Goal: Information Seeking & Learning: Learn about a topic

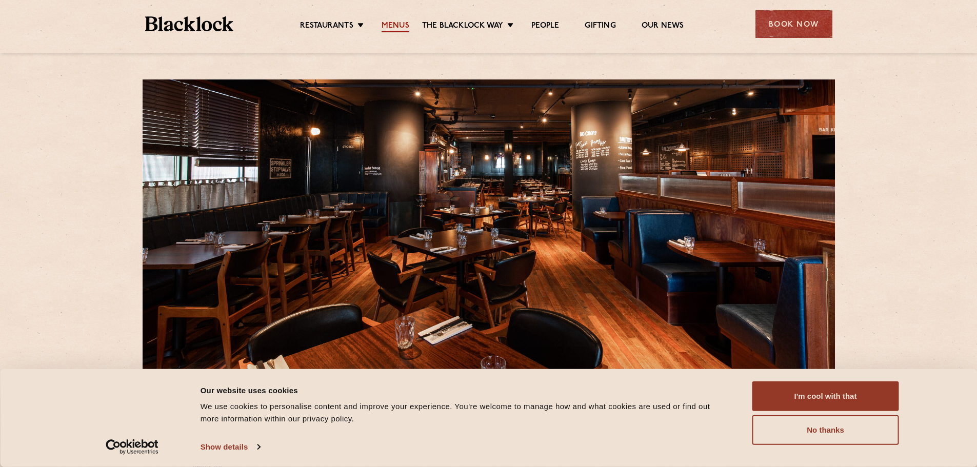
click at [398, 24] on link "Menus" at bounding box center [396, 26] width 28 height 11
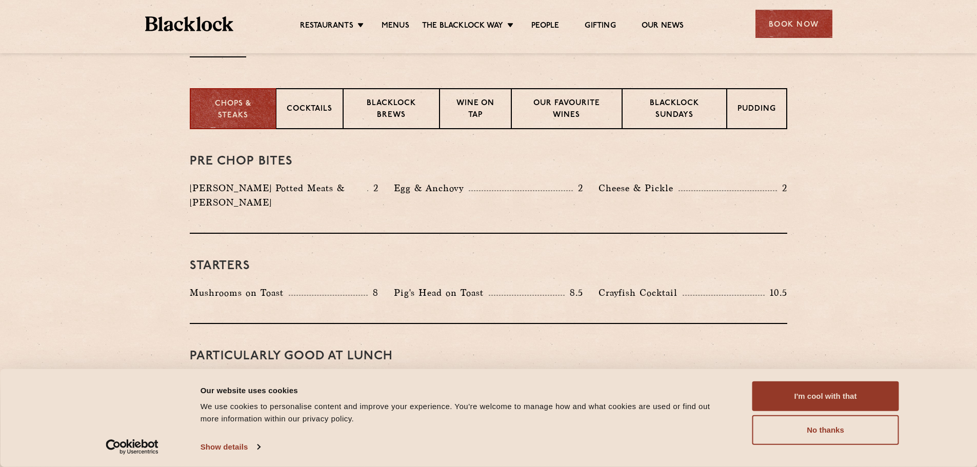
scroll to position [410, 0]
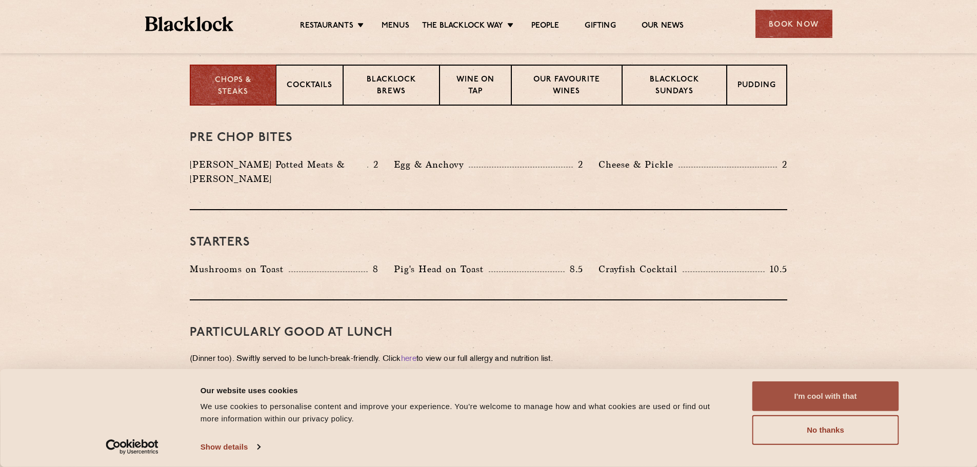
click at [814, 397] on button "I'm cool with that" at bounding box center [825, 397] width 147 height 30
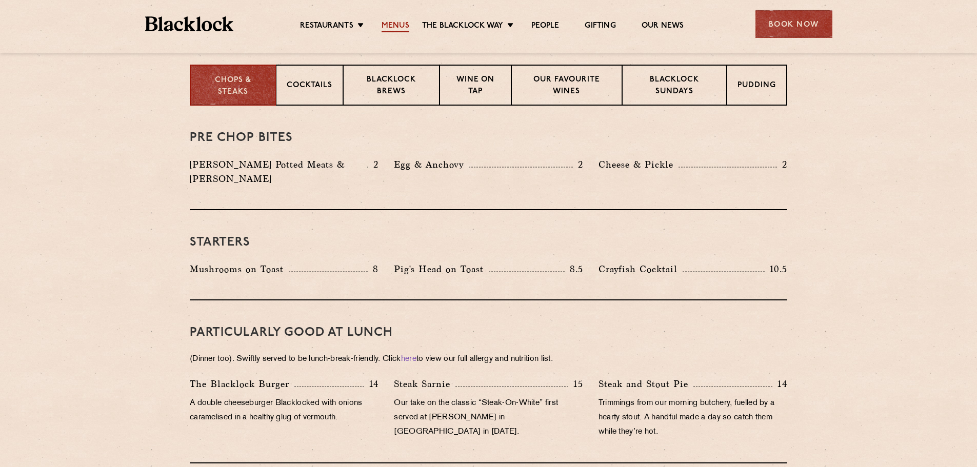
click at [400, 24] on link "Menus" at bounding box center [396, 26] width 28 height 11
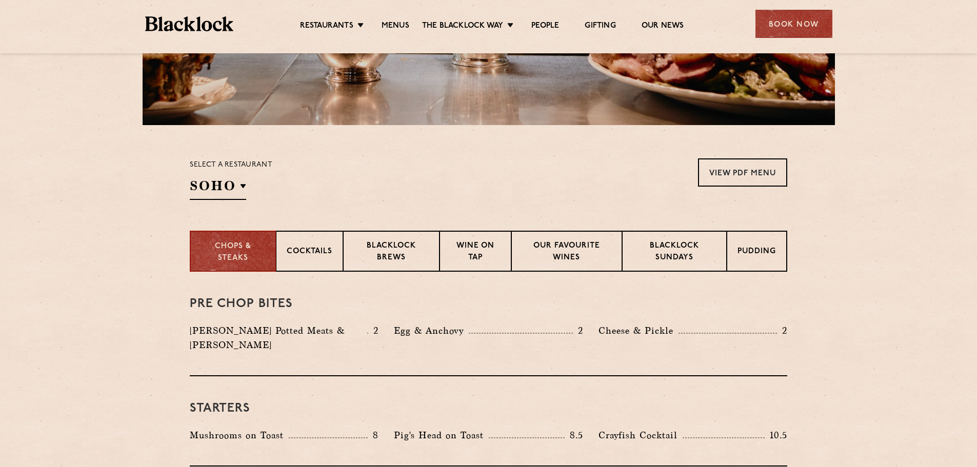
scroll to position [256, 0]
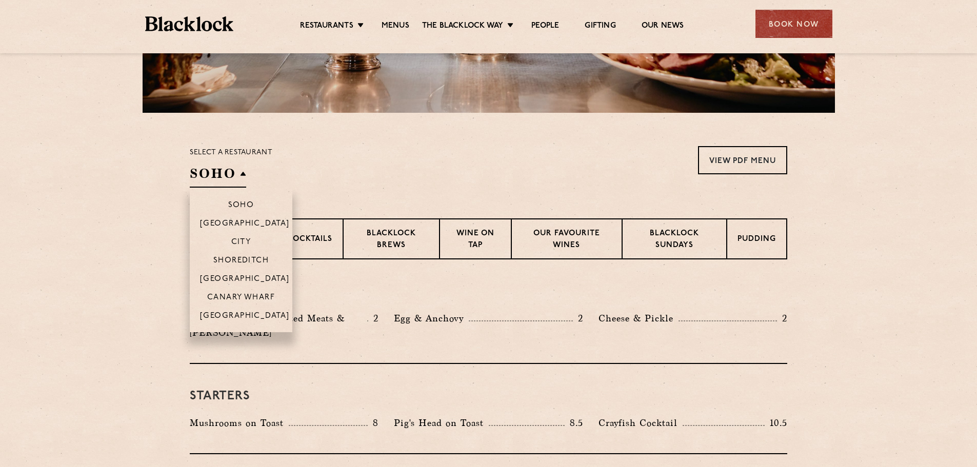
click at [219, 174] on h2 "SOHO" at bounding box center [218, 176] width 56 height 23
click at [243, 294] on p "Canary Wharf" at bounding box center [241, 298] width 68 height 10
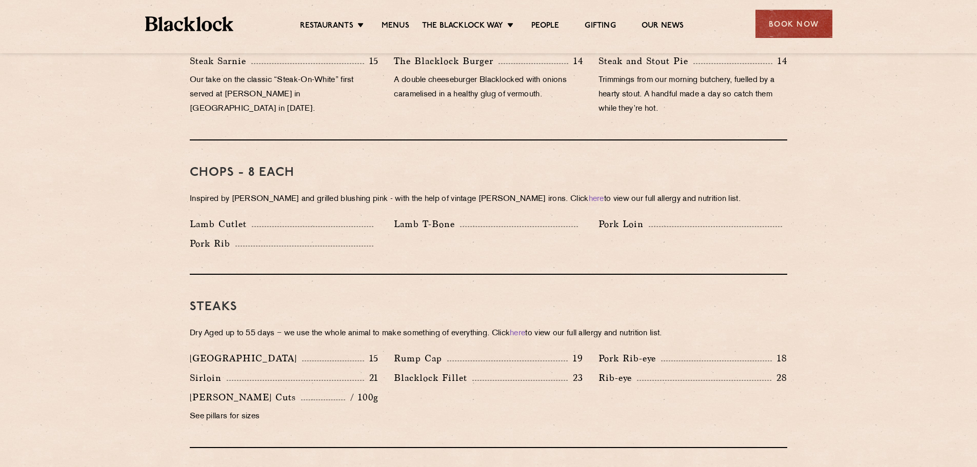
scroll to position [513, 0]
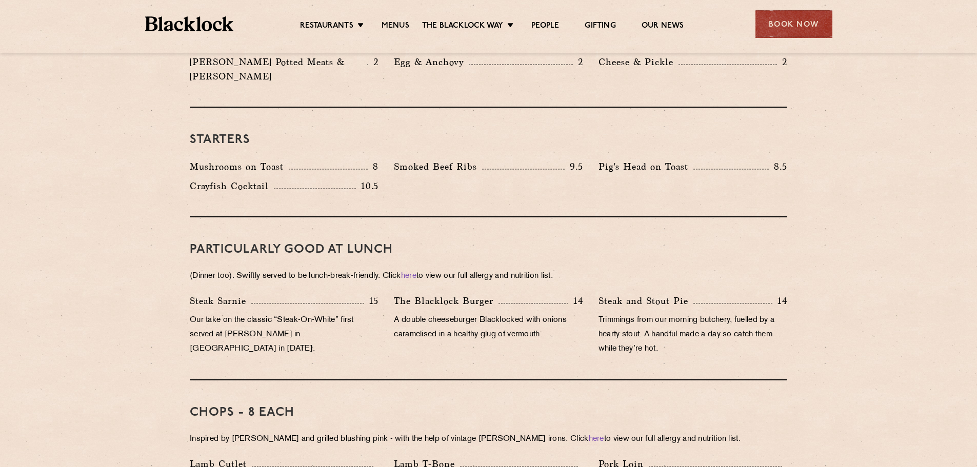
click at [171, 28] on img at bounding box center [189, 23] width 89 height 15
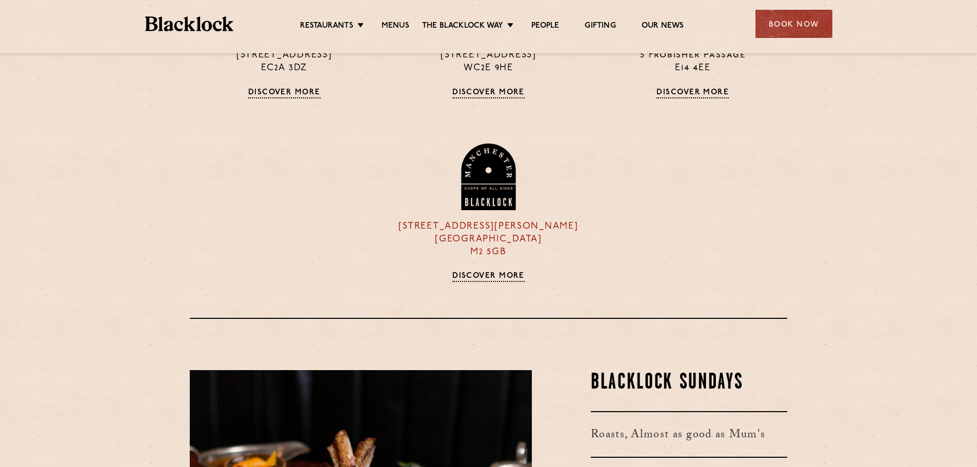
scroll to position [1077, 0]
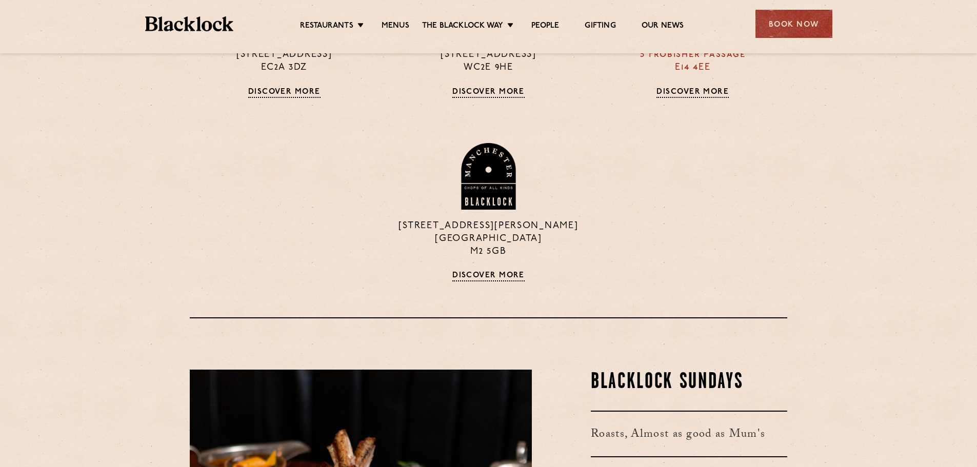
click at [701, 91] on link "Discover More" at bounding box center [692, 93] width 72 height 10
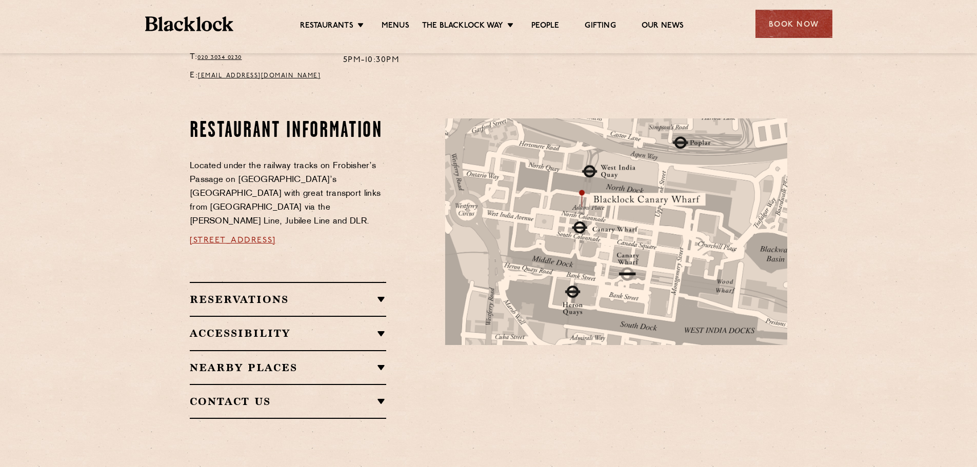
scroll to position [564, 0]
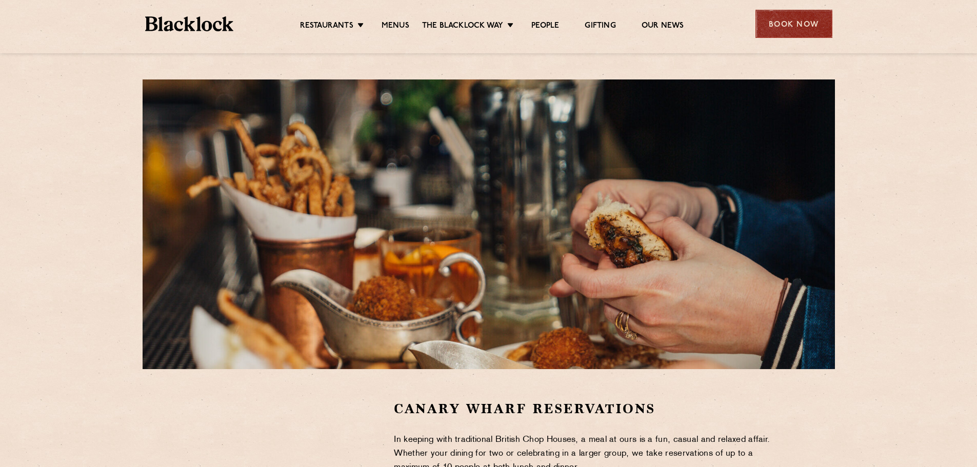
click at [790, 25] on div "Book Now" at bounding box center [793, 24] width 77 height 28
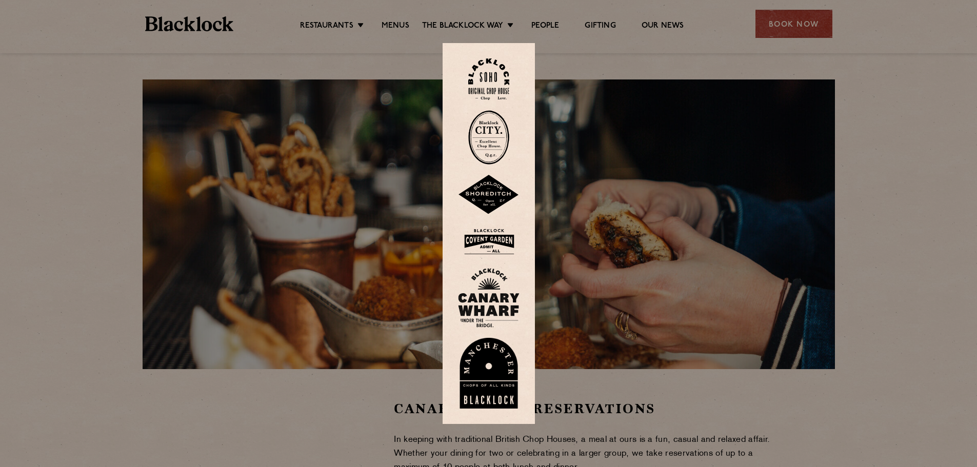
click at [500, 287] on img at bounding box center [489, 297] width 62 height 59
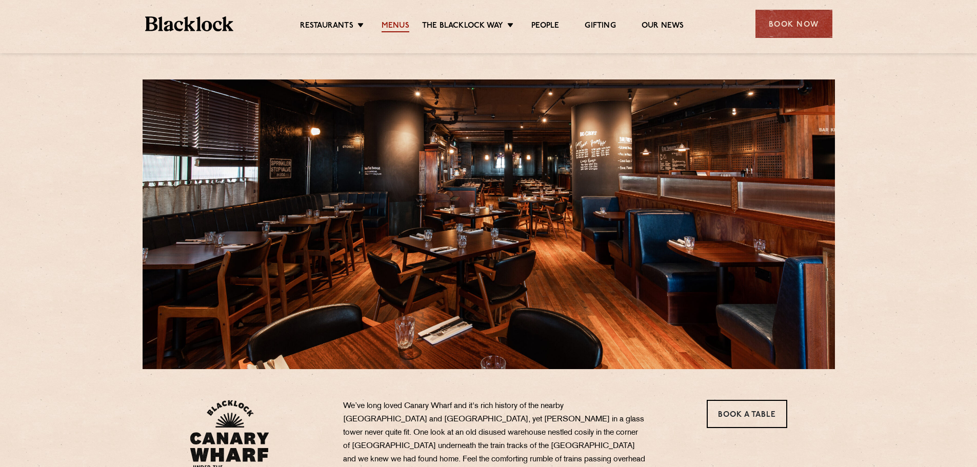
click at [408, 25] on link "Menus" at bounding box center [396, 26] width 28 height 11
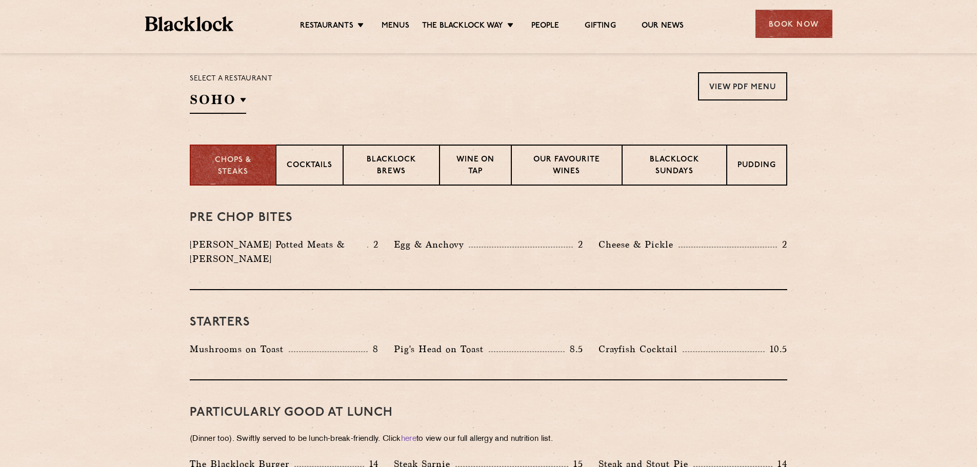
scroll to position [359, 0]
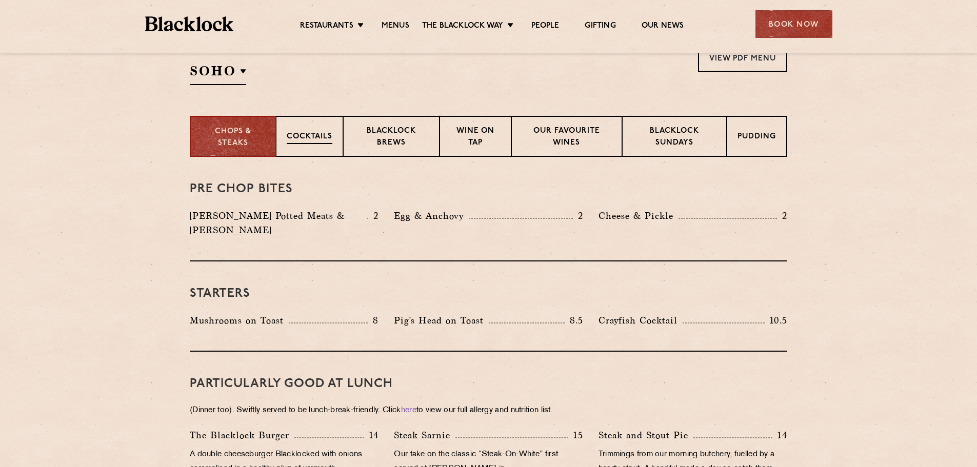
click at [327, 139] on p "Cocktails" at bounding box center [310, 137] width 46 height 13
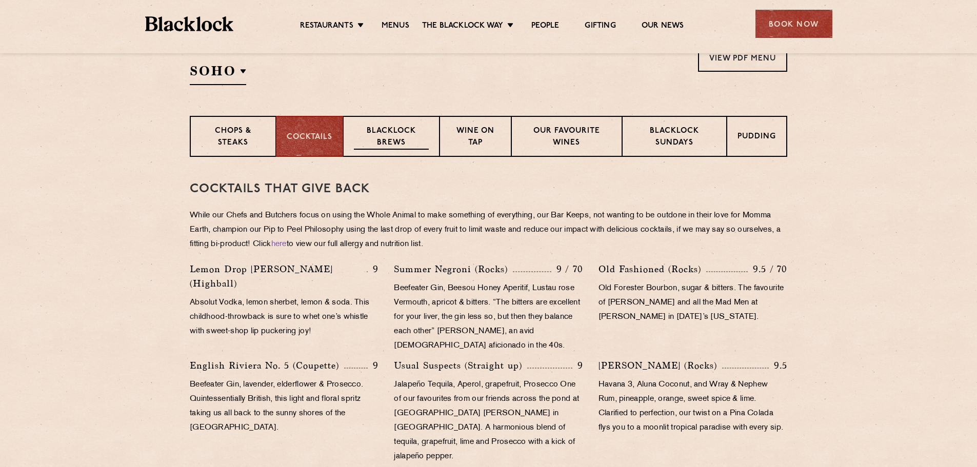
click at [430, 134] on div "Blacklock Brews" at bounding box center [391, 136] width 96 height 41
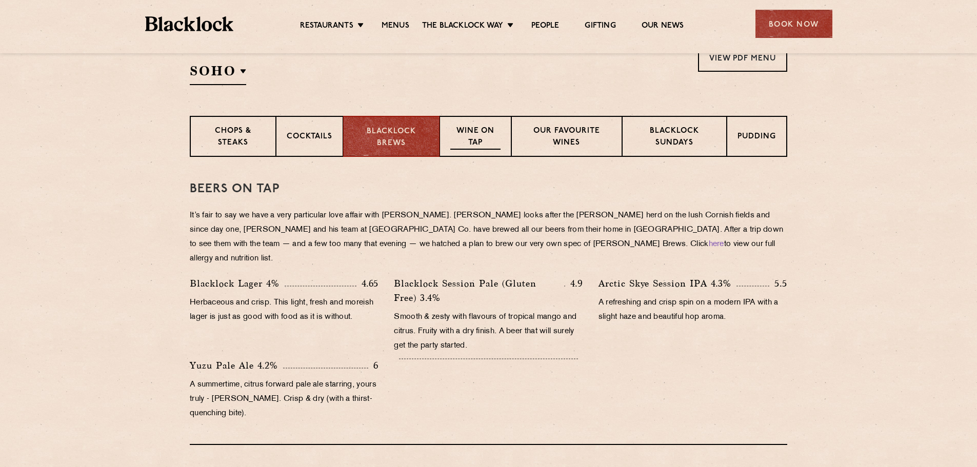
click at [485, 136] on p "Wine on Tap" at bounding box center [475, 138] width 50 height 24
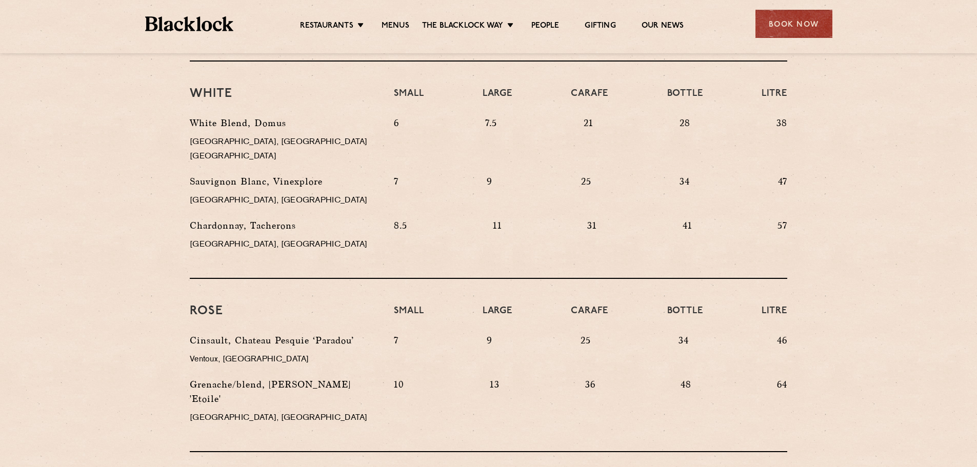
scroll to position [308, 0]
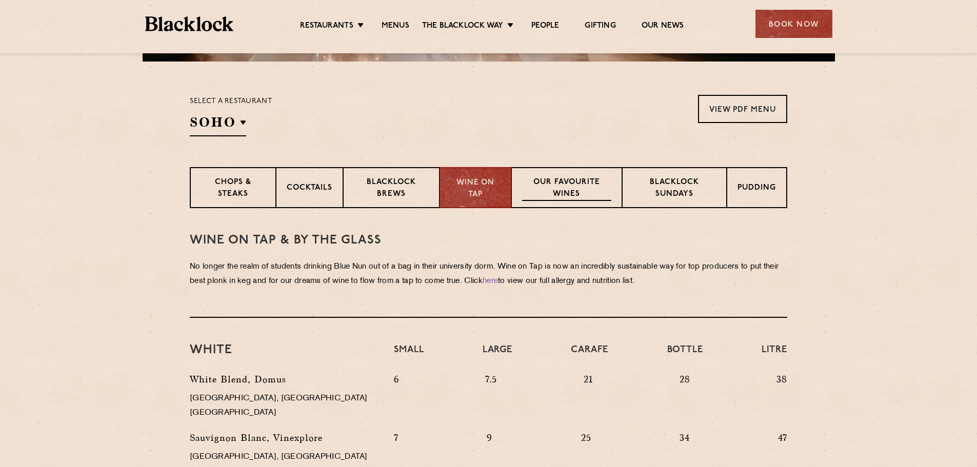
click at [540, 189] on p "Our favourite wines" at bounding box center [566, 189] width 89 height 24
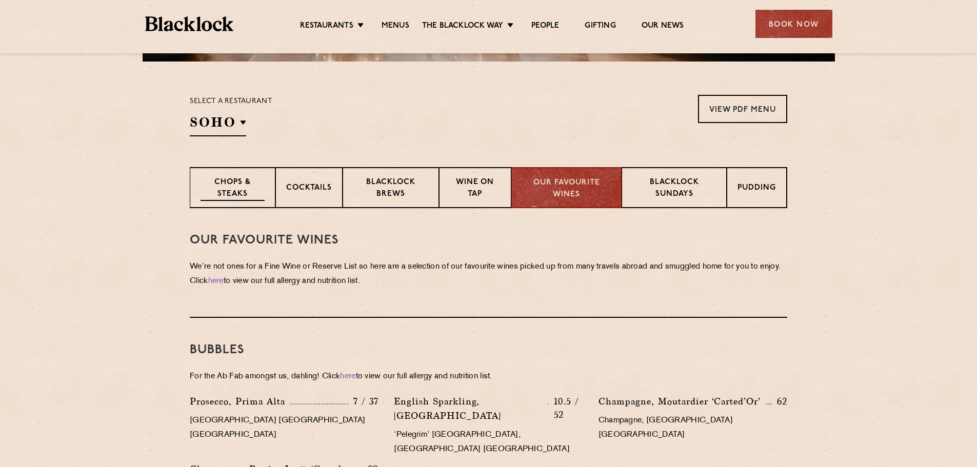
click at [243, 194] on p "Chops & Steaks" at bounding box center [233, 189] width 64 height 24
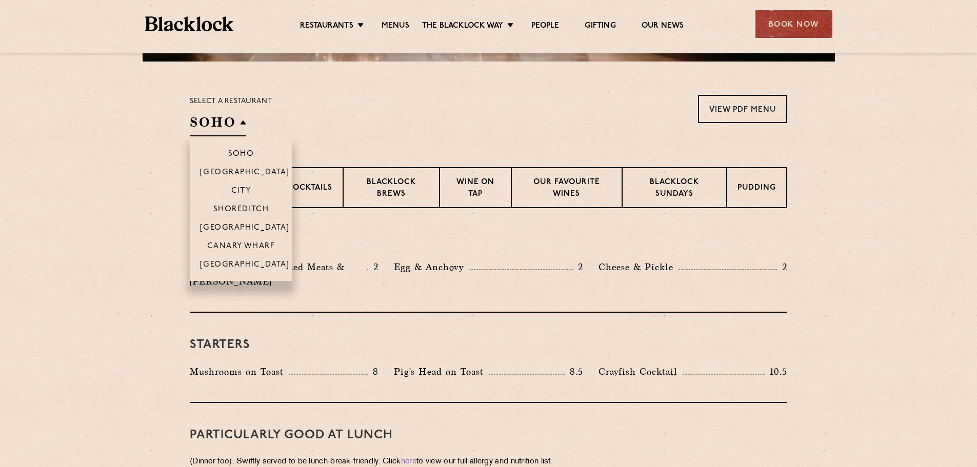
click at [222, 127] on h2 "SOHO" at bounding box center [218, 124] width 56 height 23
click at [253, 243] on p "Canary Wharf" at bounding box center [241, 247] width 68 height 10
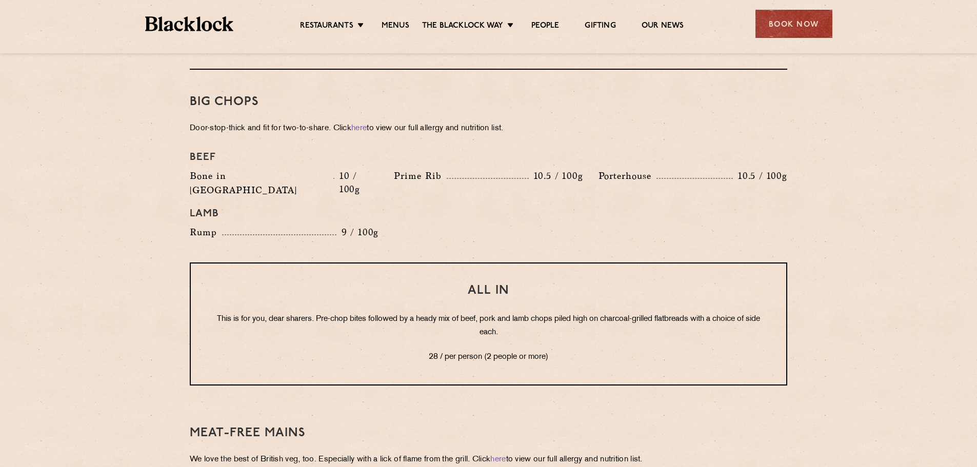
scroll to position [1097, 0]
